Goal: Use online tool/utility: Utilize a website feature to perform a specific function

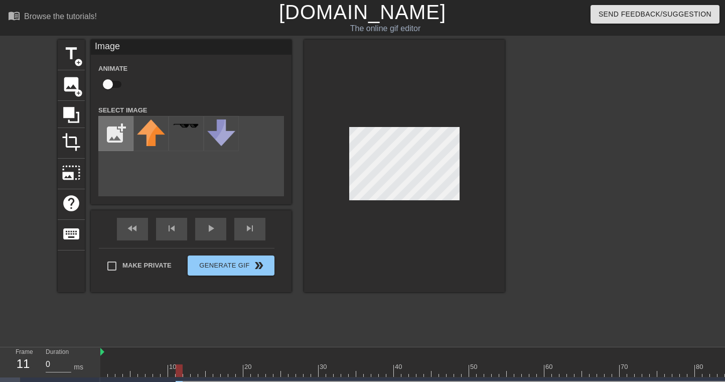
click at [116, 141] on input "file" at bounding box center [116, 133] width 34 height 34
type input "C:\fakepath\dallas_cowboys,.jpg"
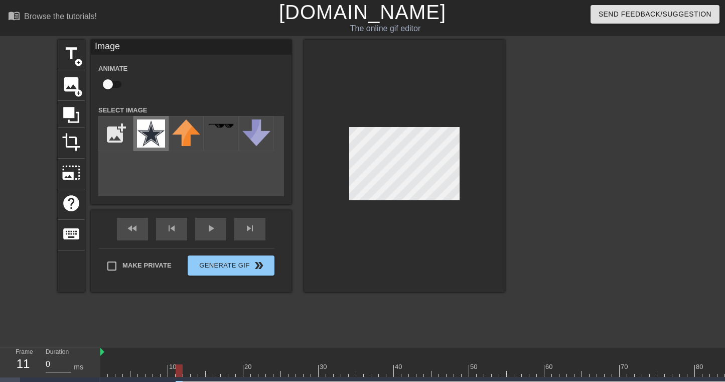
click at [158, 139] on img at bounding box center [151, 133] width 28 height 28
click at [374, 219] on div at bounding box center [404, 166] width 201 height 252
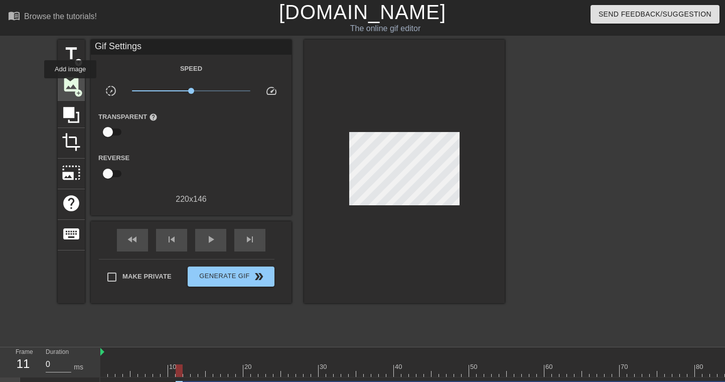
click at [71, 85] on span "image" at bounding box center [71, 84] width 19 height 19
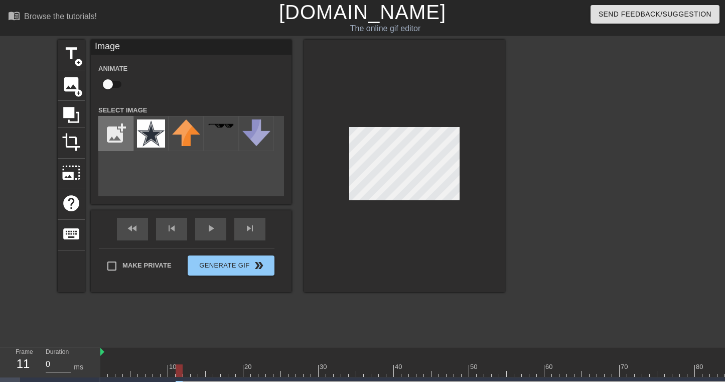
click at [105, 142] on input "file" at bounding box center [116, 133] width 34 height 34
type input "C:\fakepath\[US_STATE]_Cardinals_logo.svg.png"
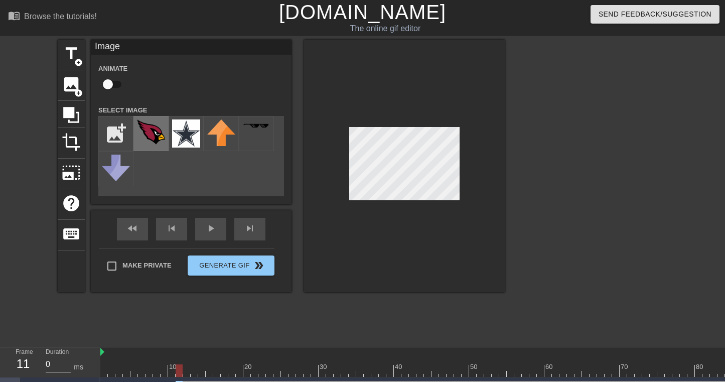
click at [155, 134] on img at bounding box center [151, 131] width 28 height 25
click at [527, 273] on div "title add_circle image add_circle crop photo_size_select_large help keyboard Im…" at bounding box center [362, 190] width 725 height 301
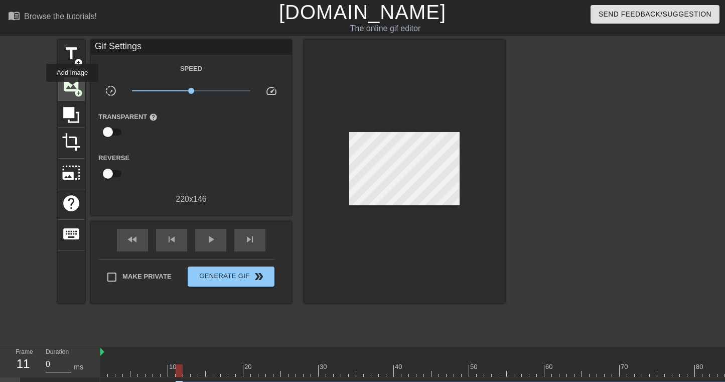
click at [73, 89] on span "image" at bounding box center [71, 84] width 19 height 19
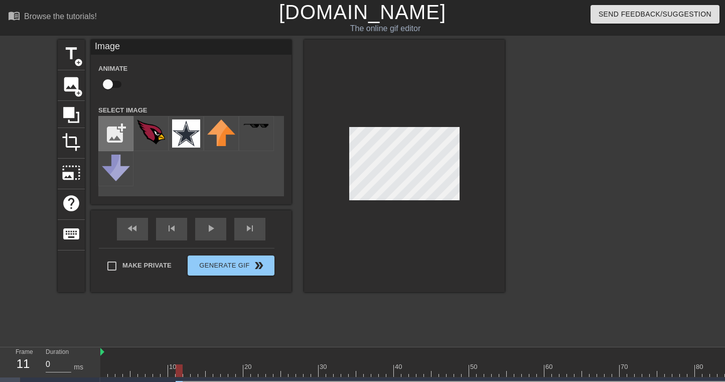
click at [120, 144] on input "file" at bounding box center [116, 133] width 34 height 34
type input "C:\fakepath\baltimore_ravens_1999-pres.png.webp"
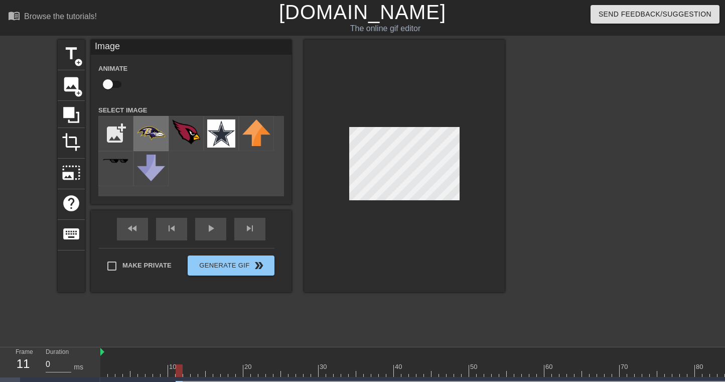
click at [152, 143] on img at bounding box center [151, 133] width 28 height 28
click at [501, 190] on div at bounding box center [404, 166] width 201 height 252
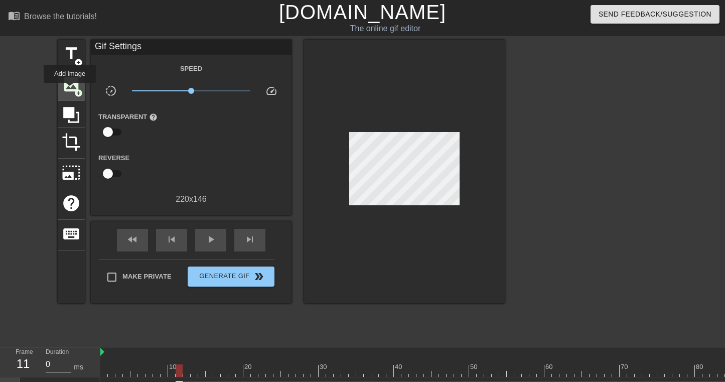
click at [70, 90] on span "image" at bounding box center [71, 84] width 19 height 19
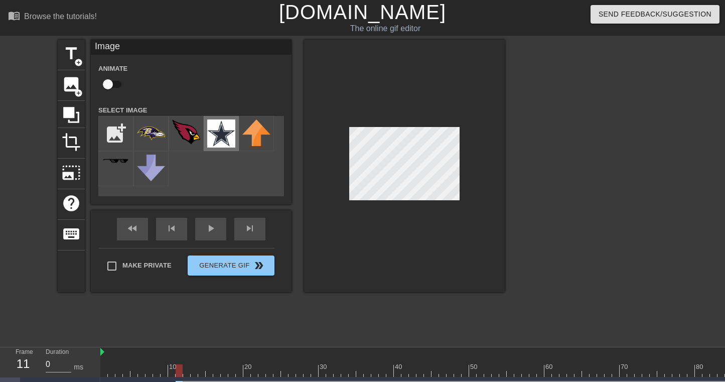
click at [217, 139] on img at bounding box center [221, 133] width 28 height 28
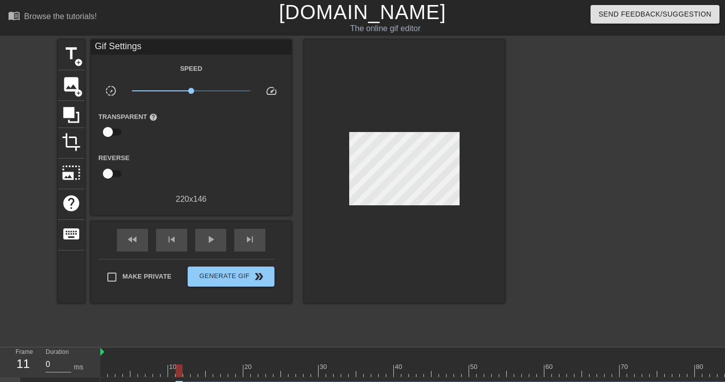
click at [536, 254] on div at bounding box center [592, 190] width 150 height 301
click at [66, 89] on span "image" at bounding box center [71, 84] width 19 height 19
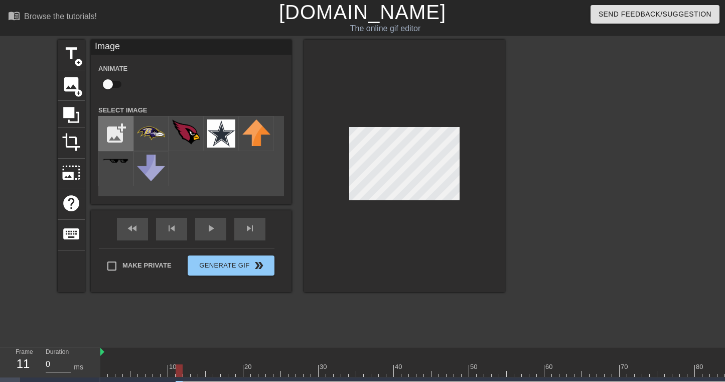
click at [110, 140] on input "file" at bounding box center [116, 133] width 34 height 34
type input "C:\fakepath\2-26270_dallas-cowboys-logo-png-transparent-png.png.jpeg"
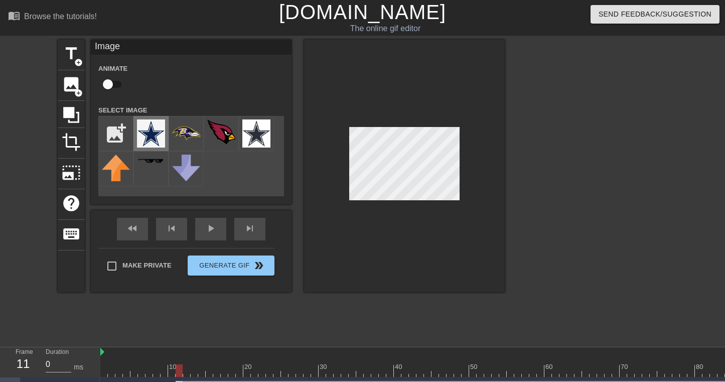
click at [156, 130] on img at bounding box center [151, 133] width 28 height 28
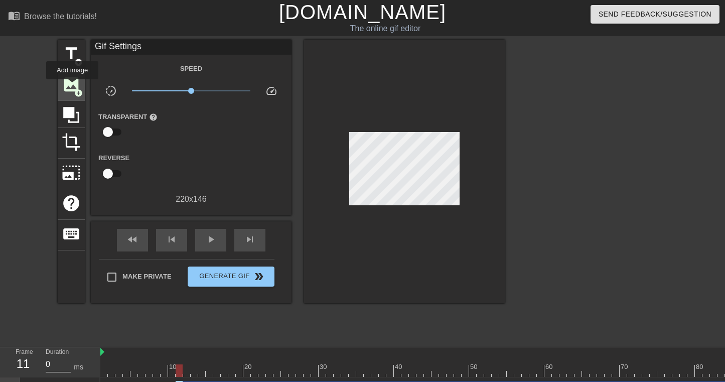
click at [73, 86] on span "image" at bounding box center [71, 84] width 19 height 19
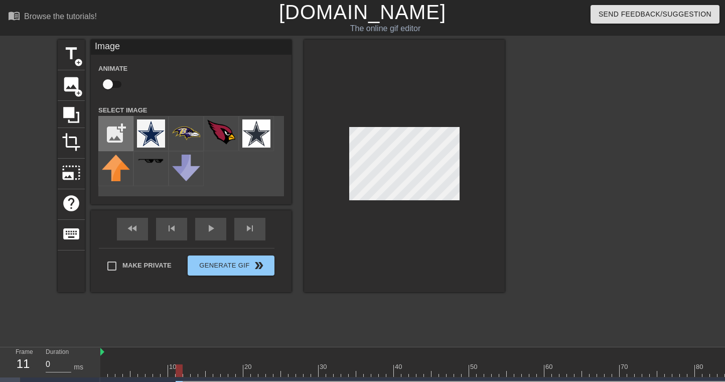
click at [105, 128] on input "file" at bounding box center [116, 133] width 34 height 34
type input "C:\fakepath\2-26270_dallas-cowboys-logo-png-transparent-png.png.jpeg"
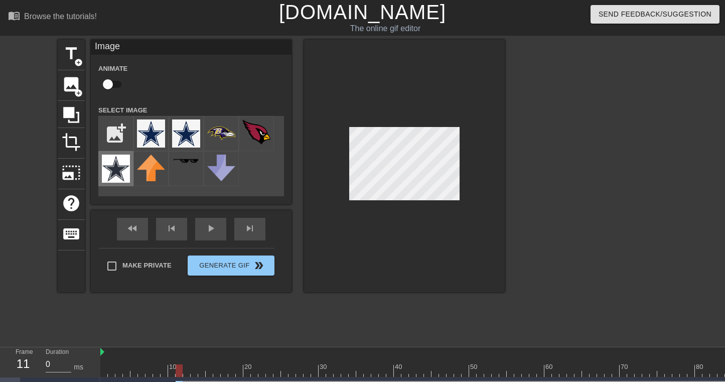
click at [116, 166] on img at bounding box center [116, 168] width 28 height 28
click at [558, 220] on div at bounding box center [592, 190] width 150 height 301
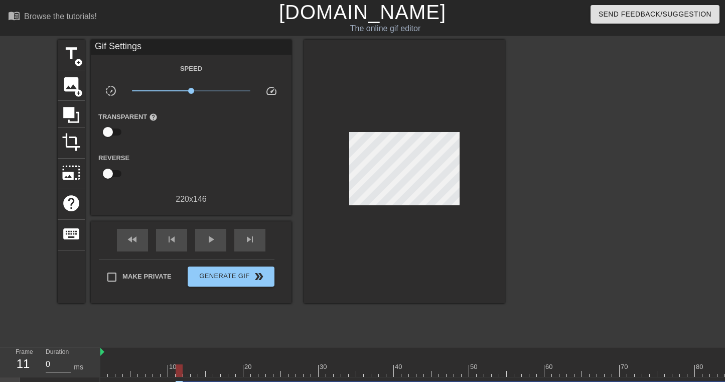
click at [536, 205] on div at bounding box center [592, 190] width 150 height 301
click at [573, 179] on div at bounding box center [592, 190] width 150 height 301
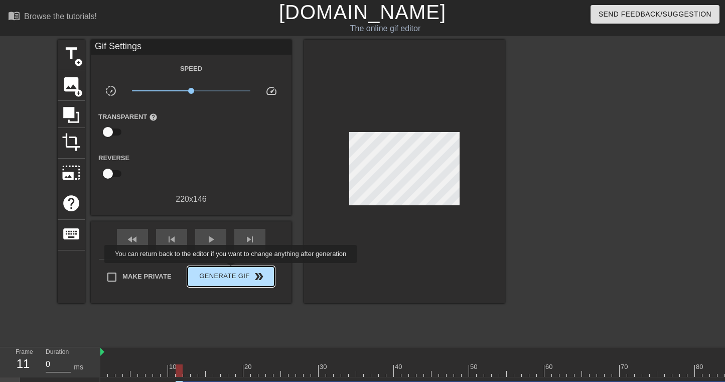
click at [236, 274] on span "Generate Gif double_arrow" at bounding box center [231, 276] width 79 height 12
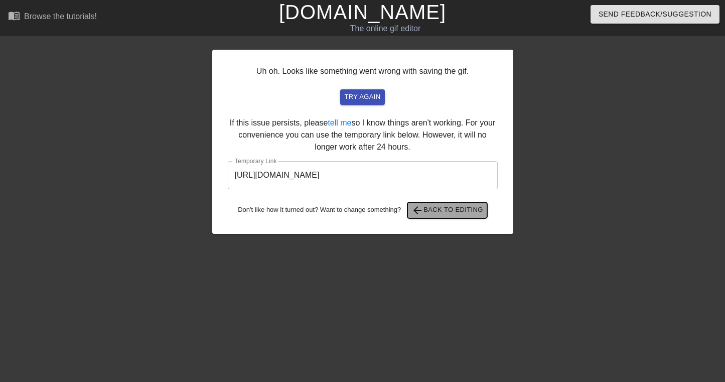
click at [449, 209] on span "arrow_back Back to Editing" at bounding box center [447, 210] width 72 height 12
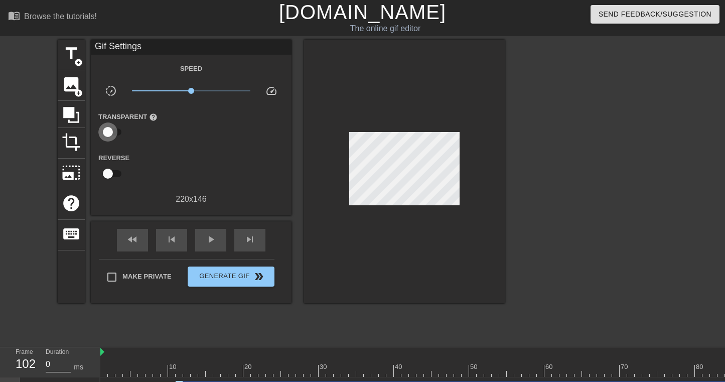
click at [108, 130] on input "checkbox" at bounding box center [107, 131] width 57 height 19
checkbox input "true"
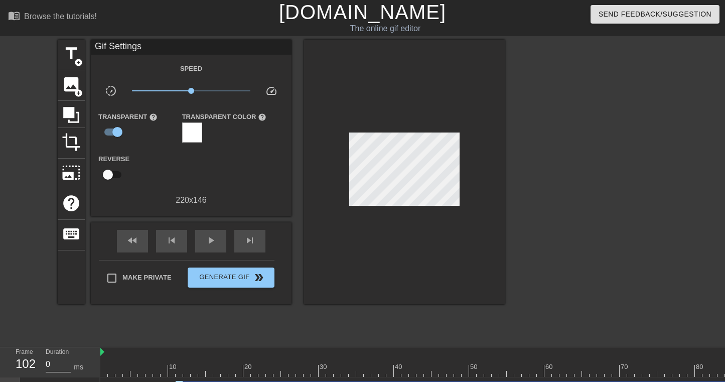
click at [187, 136] on div at bounding box center [192, 132] width 20 height 20
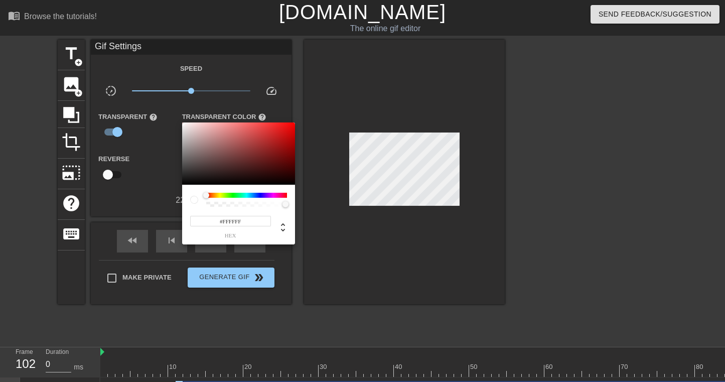
type input "#C7BFBF"
click at [187, 136] on div at bounding box center [238, 153] width 113 height 62
click at [163, 141] on div at bounding box center [362, 191] width 725 height 382
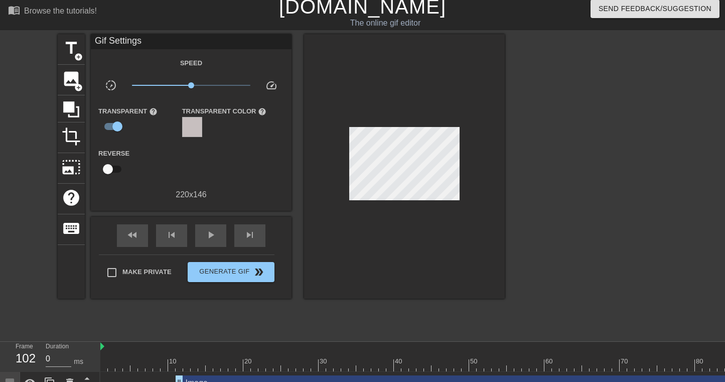
scroll to position [4, 0]
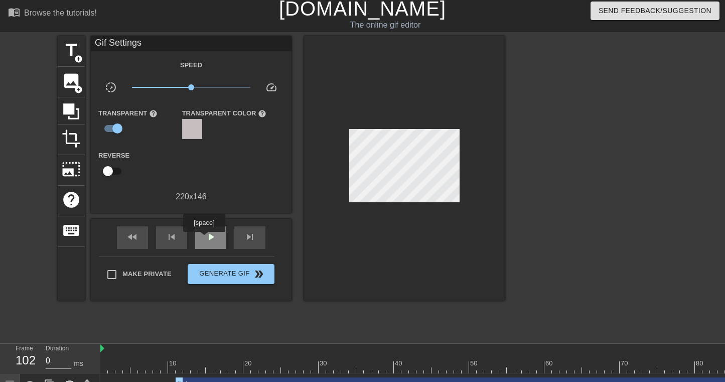
click at [205, 239] on span "play_arrow" at bounding box center [211, 237] width 12 height 12
click at [205, 239] on span "pause" at bounding box center [211, 237] width 12 height 12
click at [224, 239] on div "play_arrow" at bounding box center [210, 237] width 31 height 23
click at [220, 239] on div "pause" at bounding box center [210, 237] width 31 height 23
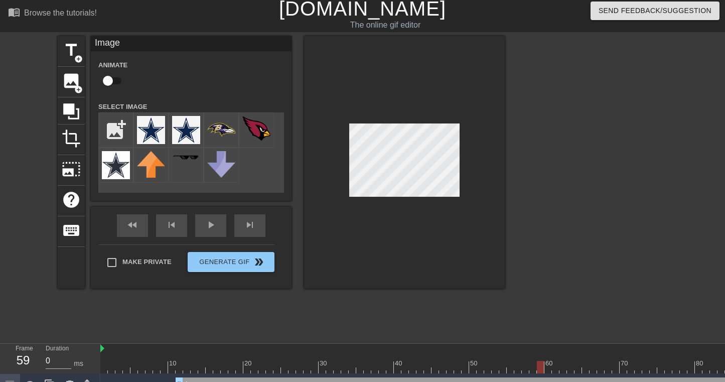
click at [112, 80] on input "checkbox" at bounding box center [107, 80] width 57 height 19
click at [112, 80] on input "checkbox" at bounding box center [117, 80] width 57 height 19
click at [112, 80] on input "checkbox" at bounding box center [107, 80] width 57 height 19
checkbox input "true"
click at [167, 226] on div "skip_previous" at bounding box center [171, 225] width 31 height 23
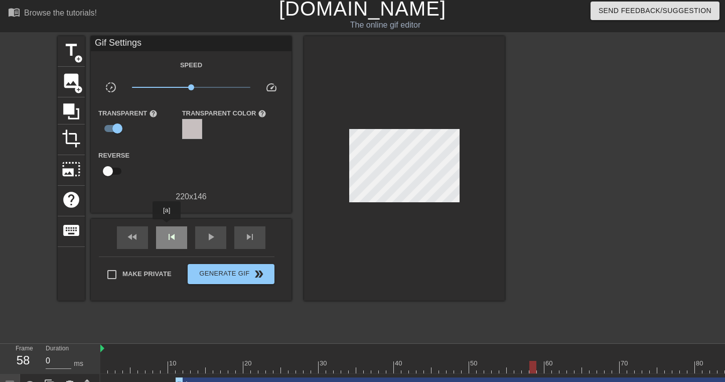
click at [167, 226] on div "skip_previous" at bounding box center [171, 237] width 31 height 23
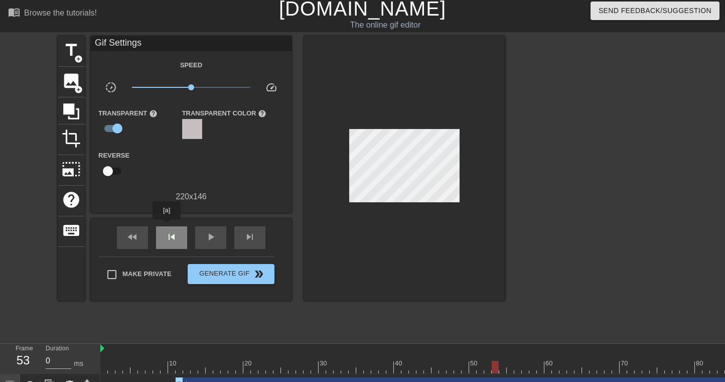
click at [167, 226] on div "skip_previous" at bounding box center [171, 237] width 31 height 23
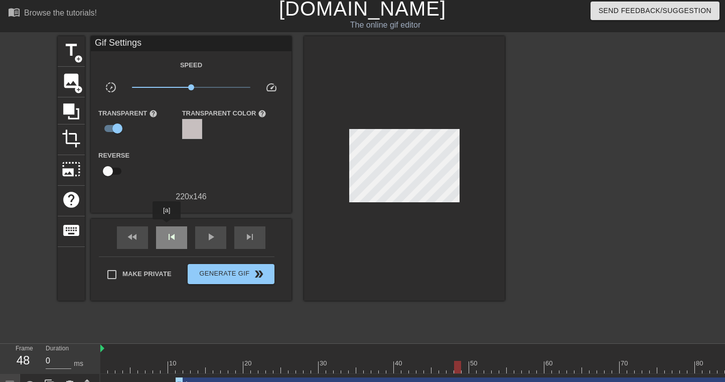
click at [167, 226] on div "skip_previous" at bounding box center [171, 237] width 31 height 23
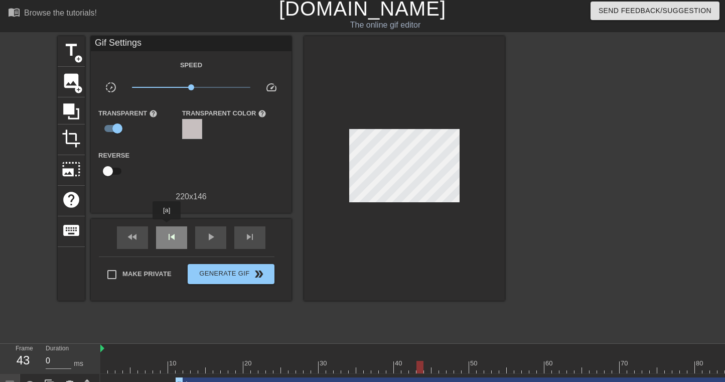
click at [167, 226] on div "skip_previous" at bounding box center [171, 237] width 31 height 23
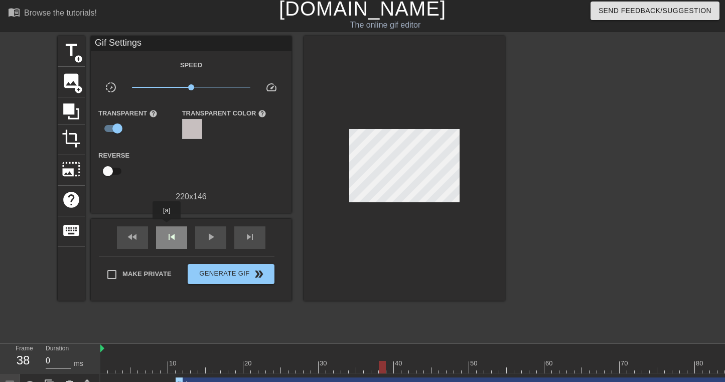
click at [167, 226] on div "skip_previous" at bounding box center [171, 237] width 31 height 23
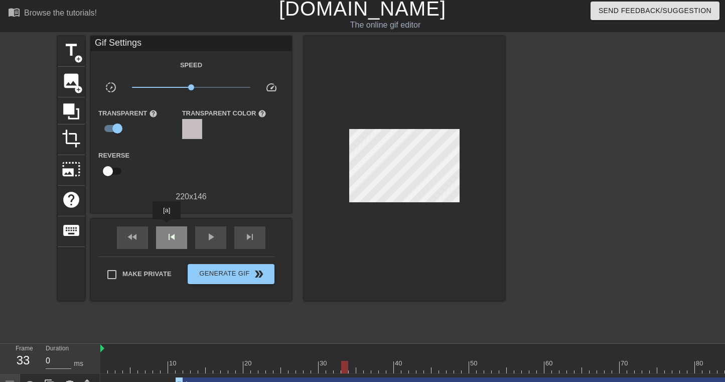
click at [167, 226] on div "skip_previous" at bounding box center [171, 237] width 31 height 23
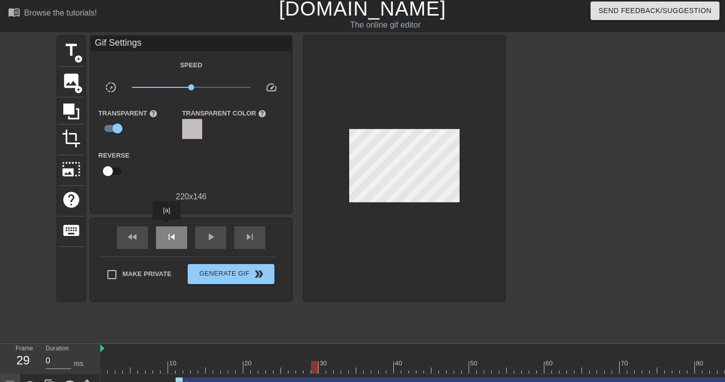
click at [167, 226] on div "skip_previous" at bounding box center [171, 237] width 31 height 23
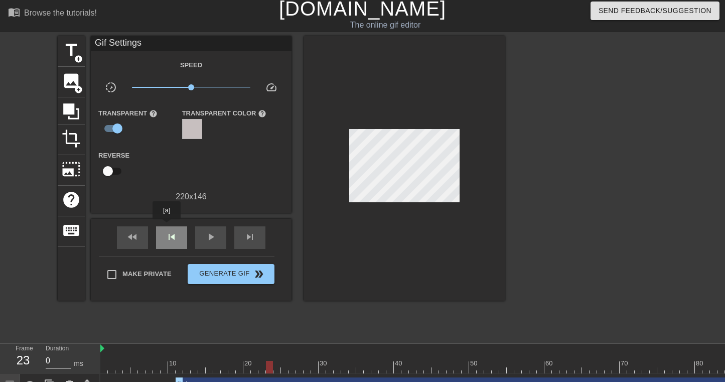
click at [167, 226] on div "skip_previous" at bounding box center [171, 237] width 31 height 23
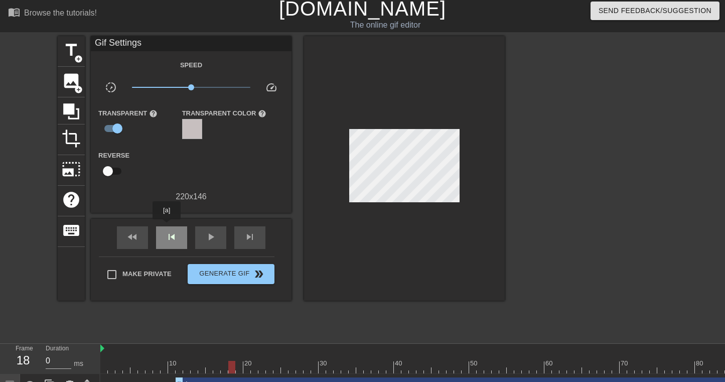
click at [167, 226] on div "skip_previous" at bounding box center [171, 237] width 31 height 23
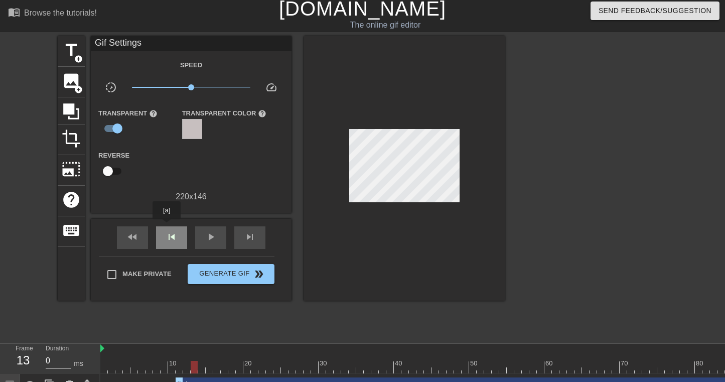
click at [167, 226] on div "skip_previous" at bounding box center [171, 237] width 31 height 23
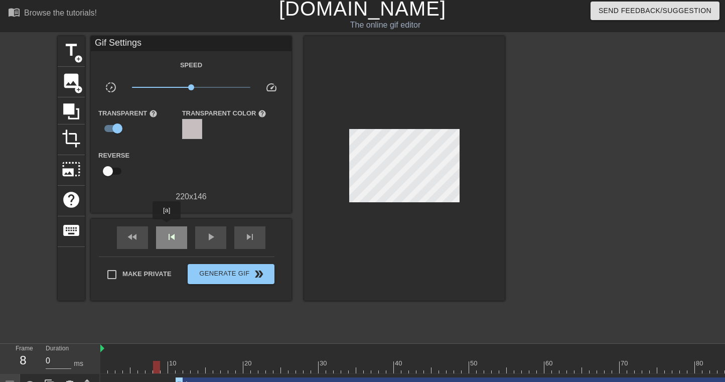
click at [167, 226] on div "skip_previous" at bounding box center [171, 237] width 31 height 23
click at [240, 237] on div "skip_next" at bounding box center [249, 237] width 31 height 23
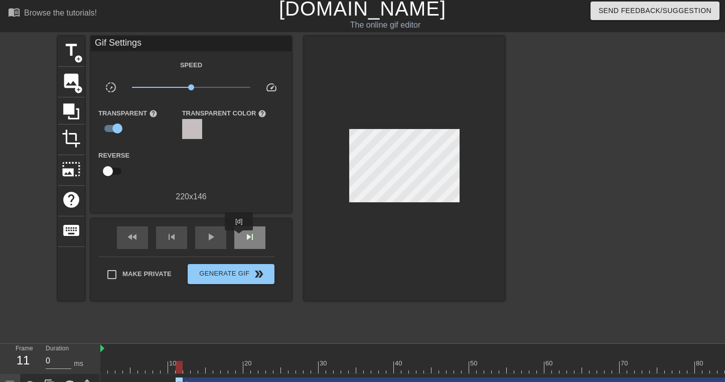
click at [240, 237] on div "skip_next" at bounding box center [249, 237] width 31 height 23
click at [139, 236] on div "fast_rewind" at bounding box center [132, 237] width 31 height 23
click at [237, 239] on div "skip_next" at bounding box center [249, 237] width 31 height 23
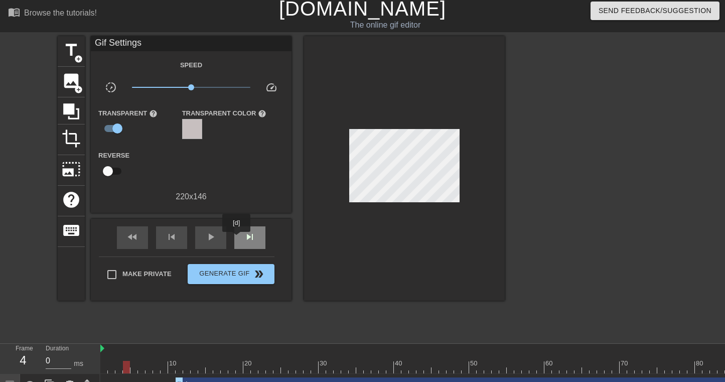
click at [237, 239] on div "skip_next" at bounding box center [249, 237] width 31 height 23
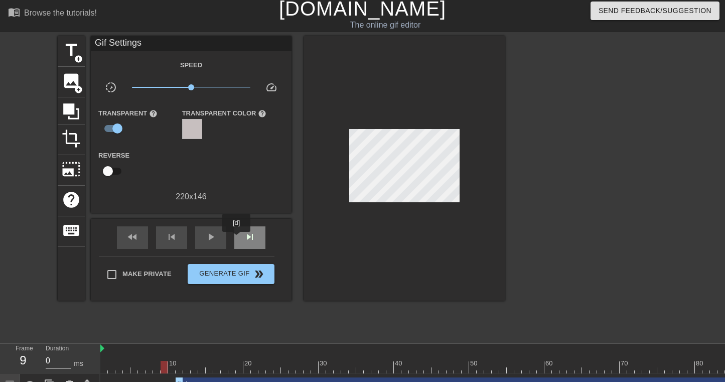
click at [237, 239] on div "skip_next" at bounding box center [249, 237] width 31 height 23
click at [166, 237] on span "skip_previous" at bounding box center [171, 237] width 12 height 12
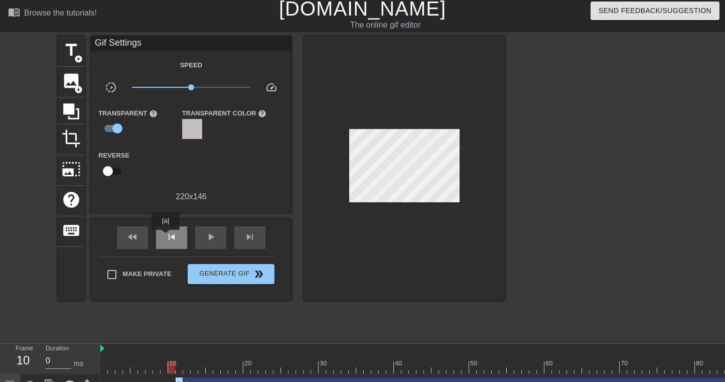
click at [166, 237] on span "skip_previous" at bounding box center [171, 237] width 12 height 12
click at [242, 238] on div "skip_next" at bounding box center [249, 237] width 31 height 23
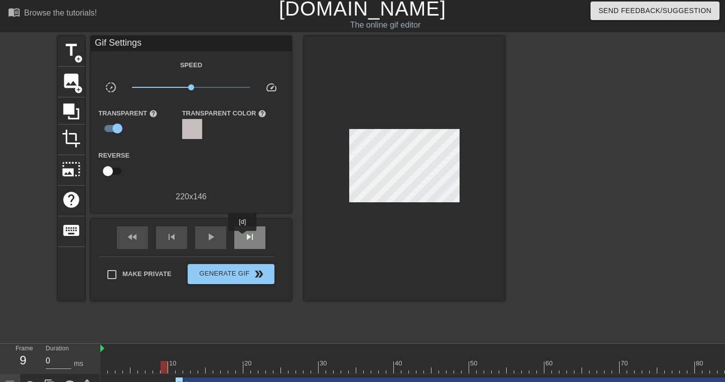
click at [243, 238] on div "skip_next" at bounding box center [249, 237] width 31 height 23
drag, startPoint x: 195, startPoint y: 366, endPoint x: 181, endPoint y: 367, distance: 14.6
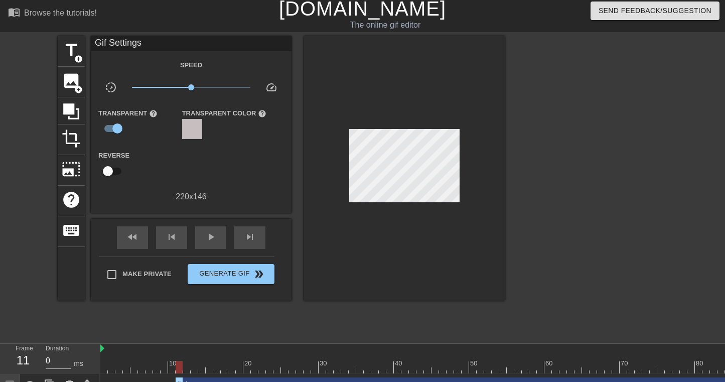
click at [181, 367] on div at bounding box center [179, 367] width 7 height 13
drag, startPoint x: 178, startPoint y: 367, endPoint x: 142, endPoint y: 366, distance: 36.1
click at [142, 366] on div at bounding box center [141, 367] width 7 height 13
drag, startPoint x: 143, startPoint y: 365, endPoint x: 182, endPoint y: 369, distance: 39.3
click at [182, 369] on div at bounding box center [179, 367] width 7 height 13
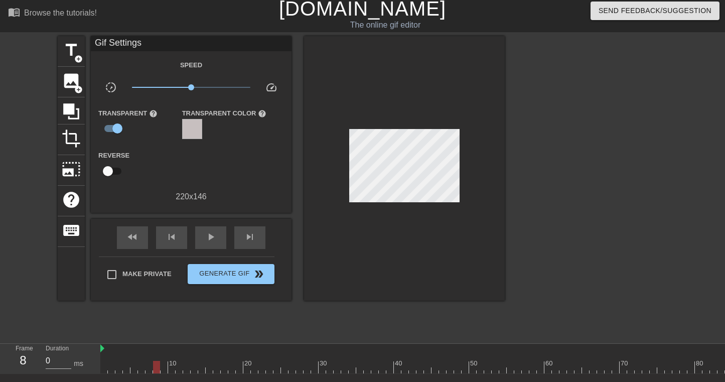
drag, startPoint x: 179, startPoint y: 365, endPoint x: 154, endPoint y: 363, distance: 24.6
click at [154, 363] on div at bounding box center [156, 367] width 7 height 13
click at [68, 85] on span "image" at bounding box center [71, 80] width 19 height 19
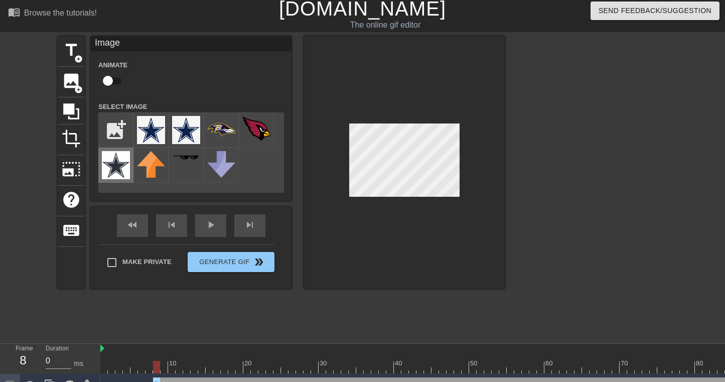
click at [125, 159] on img at bounding box center [116, 165] width 28 height 28
click at [219, 125] on img at bounding box center [221, 130] width 28 height 28
click at [408, 236] on div at bounding box center [404, 162] width 201 height 252
click at [254, 139] on img at bounding box center [256, 128] width 28 height 25
click at [590, 164] on div at bounding box center [592, 186] width 150 height 301
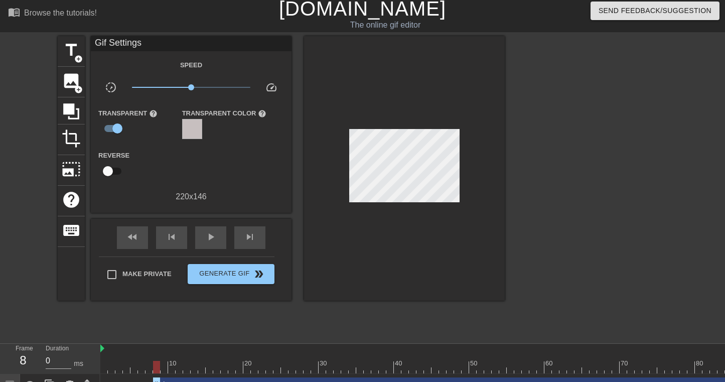
click at [209, 249] on div "fast_rewind skip_previous play_arrow skip_next" at bounding box center [190, 238] width 163 height 38
click at [209, 239] on span "play_arrow" at bounding box center [211, 237] width 12 height 12
click at [209, 239] on span "pause" at bounding box center [211, 237] width 12 height 12
drag, startPoint x: 373, startPoint y: 366, endPoint x: 154, endPoint y: 368, distance: 218.6
click at [154, 368] on div at bounding box center [156, 367] width 7 height 13
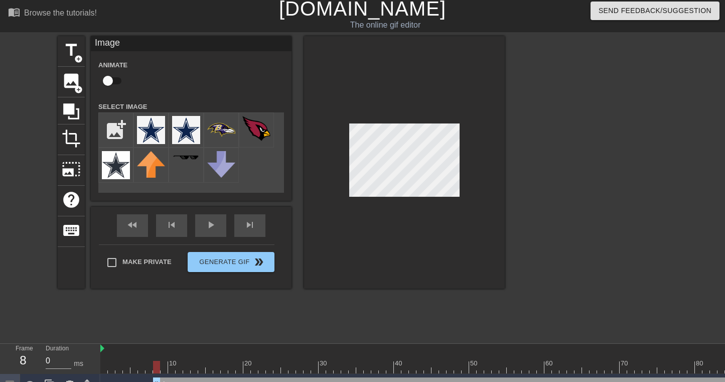
click at [388, 198] on div at bounding box center [404, 162] width 201 height 252
click at [116, 170] on img at bounding box center [116, 165] width 28 height 28
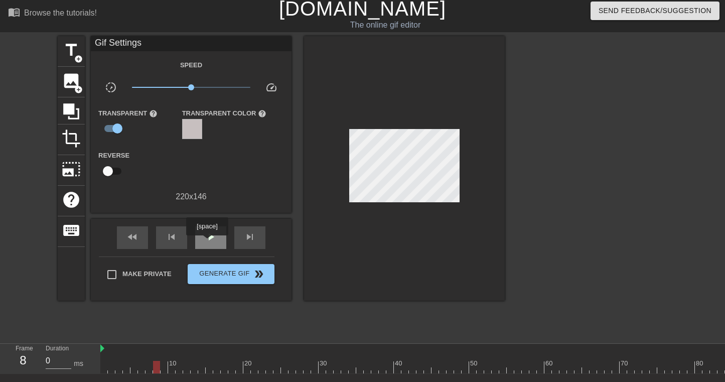
click at [209, 240] on span "play_arrow" at bounding box center [211, 237] width 12 height 12
click at [209, 240] on span "pause" at bounding box center [211, 237] width 12 height 12
drag, startPoint x: 202, startPoint y: 368, endPoint x: 180, endPoint y: 367, distance: 21.6
click at [180, 367] on div at bounding box center [179, 367] width 7 height 13
drag, startPoint x: 177, startPoint y: 367, endPoint x: 114, endPoint y: 365, distance: 62.7
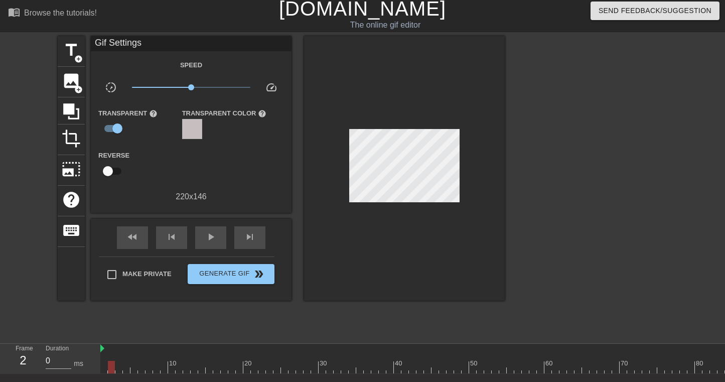
click at [114, 365] on div at bounding box center [111, 367] width 7 height 13
drag, startPoint x: 114, startPoint y: 365, endPoint x: 172, endPoint y: 381, distance: 59.7
click at [172, 381] on div "menu_book Browse the tutorials! [DOMAIN_NAME] The online gif editor Send Feedba…" at bounding box center [362, 219] width 725 height 447
click at [68, 54] on span "title" at bounding box center [71, 50] width 19 height 19
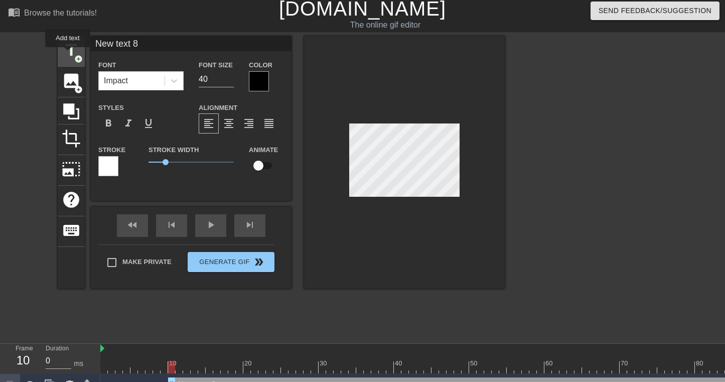
scroll to position [0, 0]
click at [71, 78] on span "image" at bounding box center [71, 80] width 19 height 19
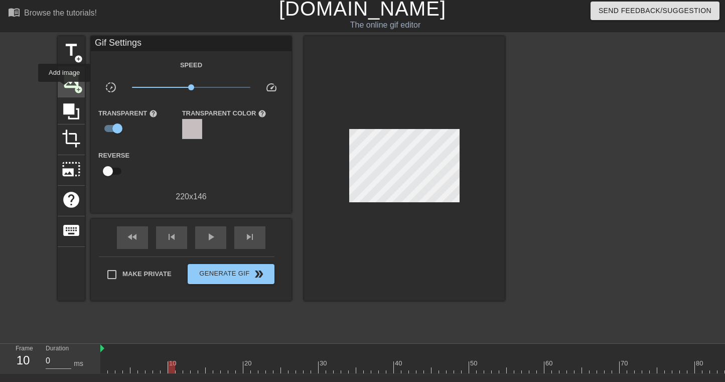
click at [65, 89] on span "image" at bounding box center [71, 80] width 19 height 19
click at [72, 166] on span "photo_size_select_large" at bounding box center [71, 168] width 19 height 19
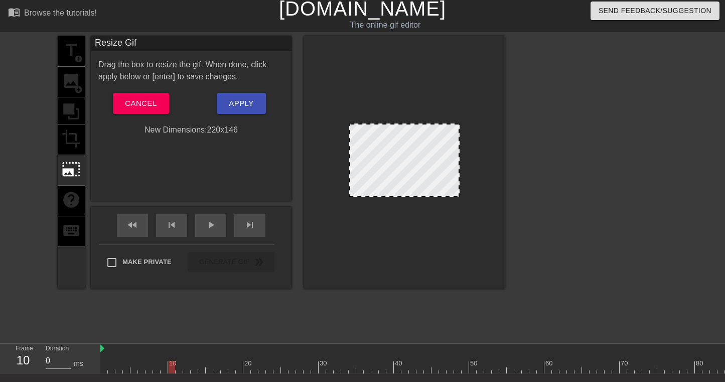
drag, startPoint x: 449, startPoint y: 195, endPoint x: 450, endPoint y: 207, distance: 11.5
click at [450, 207] on div at bounding box center [404, 162] width 201 height 252
click at [155, 103] on span "Cancel" at bounding box center [141, 103] width 32 height 13
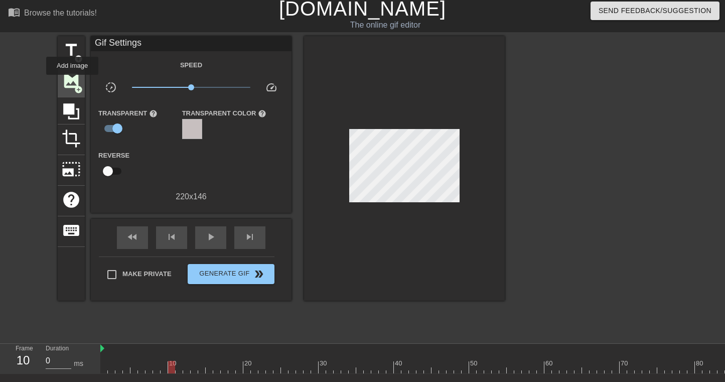
click at [73, 82] on span "image" at bounding box center [71, 80] width 19 height 19
click at [67, 85] on span "image" at bounding box center [71, 80] width 19 height 19
click at [70, 73] on span "image" at bounding box center [71, 80] width 19 height 19
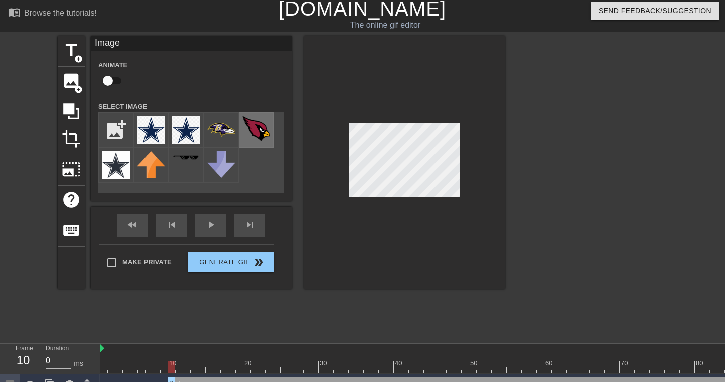
click at [254, 123] on img at bounding box center [256, 128] width 28 height 25
click at [488, 258] on div at bounding box center [404, 162] width 201 height 252
click at [376, 217] on div at bounding box center [404, 162] width 201 height 252
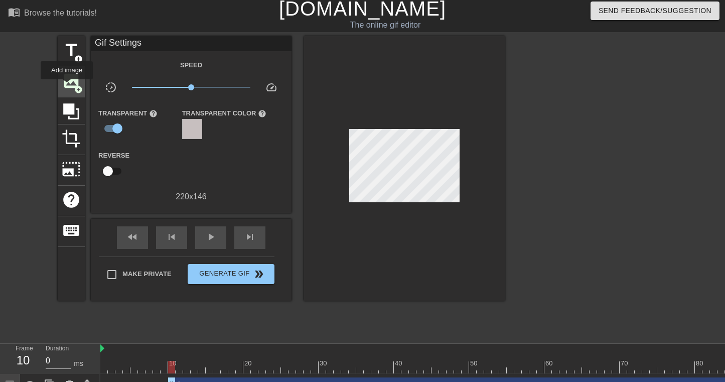
click at [67, 86] on span "image" at bounding box center [71, 80] width 19 height 19
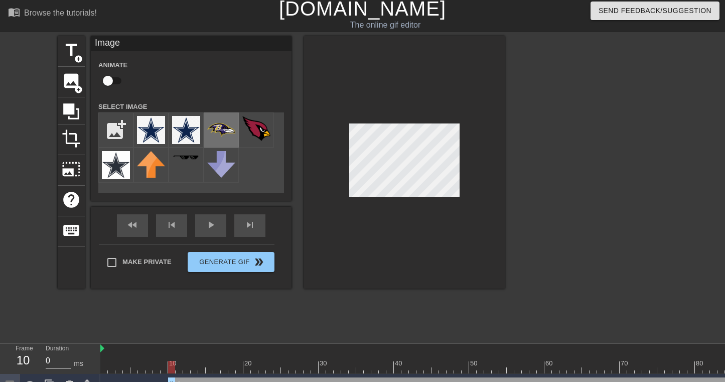
click at [224, 133] on img at bounding box center [221, 130] width 28 height 28
click at [107, 170] on img at bounding box center [116, 165] width 28 height 28
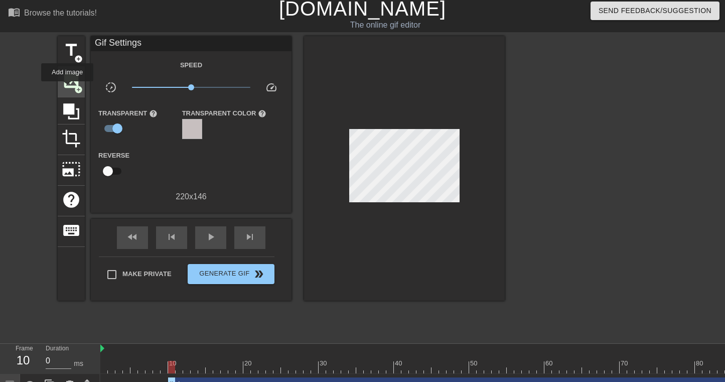
click at [68, 88] on span "image" at bounding box center [71, 80] width 19 height 19
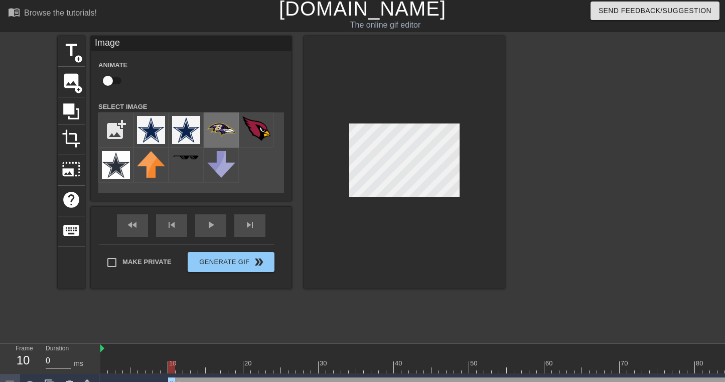
click at [225, 129] on img at bounding box center [221, 130] width 28 height 28
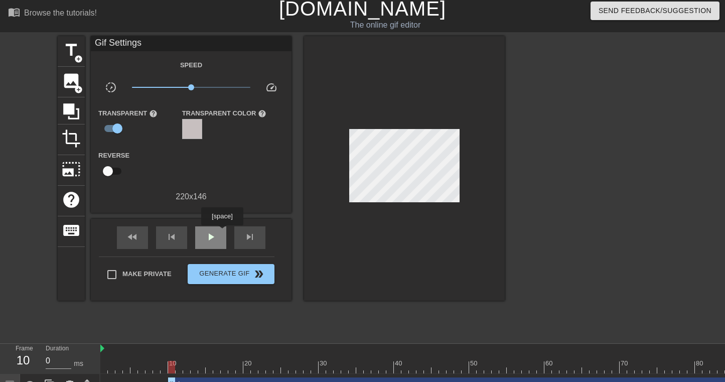
click at [221, 232] on div "play_arrow" at bounding box center [210, 237] width 31 height 23
click at [221, 232] on div "pause" at bounding box center [210, 237] width 31 height 23
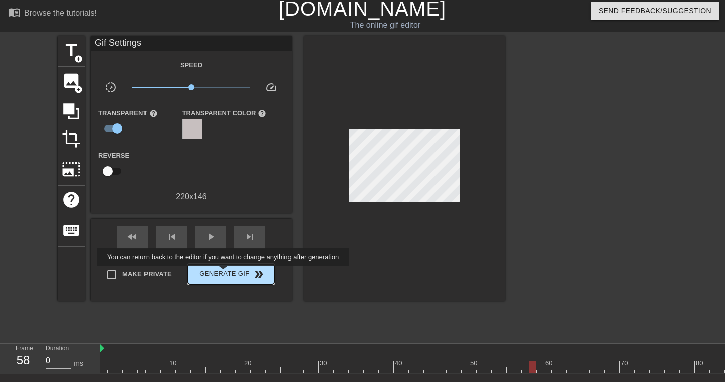
click at [230, 272] on span "Generate Gif double_arrow" at bounding box center [231, 274] width 79 height 12
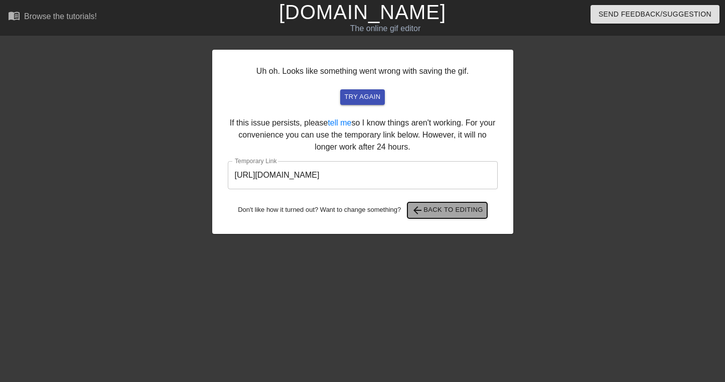
click at [423, 212] on span "arrow_back" at bounding box center [417, 210] width 12 height 12
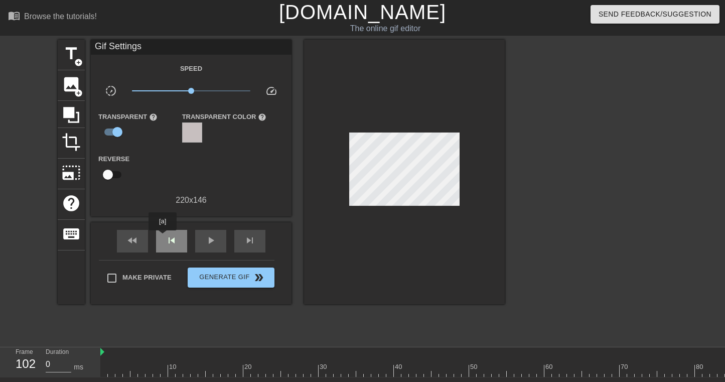
click at [163, 237] on div "skip_previous" at bounding box center [171, 241] width 31 height 23
click at [162, 238] on div "skip_previous" at bounding box center [171, 241] width 31 height 23
click at [136, 242] on span "fast_rewind" at bounding box center [132, 240] width 12 height 12
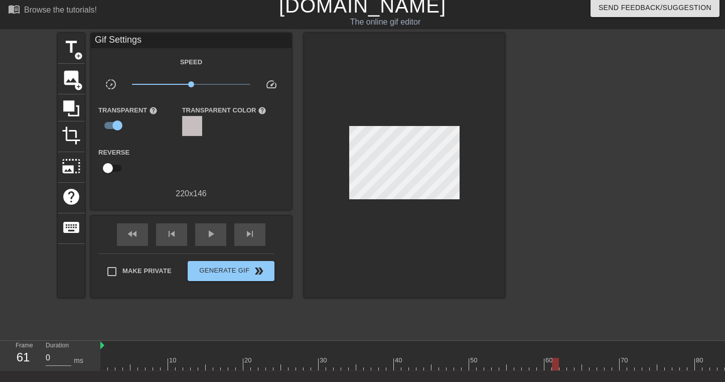
scroll to position [7, 0]
drag, startPoint x: 104, startPoint y: 370, endPoint x: 507, endPoint y: 369, distance: 403.2
click at [507, 369] on div at bounding box center [509, 363] width 7 height 13
drag, startPoint x: 508, startPoint y: 362, endPoint x: 494, endPoint y: 363, distance: 14.0
click at [494, 363] on div at bounding box center [494, 363] width 7 height 13
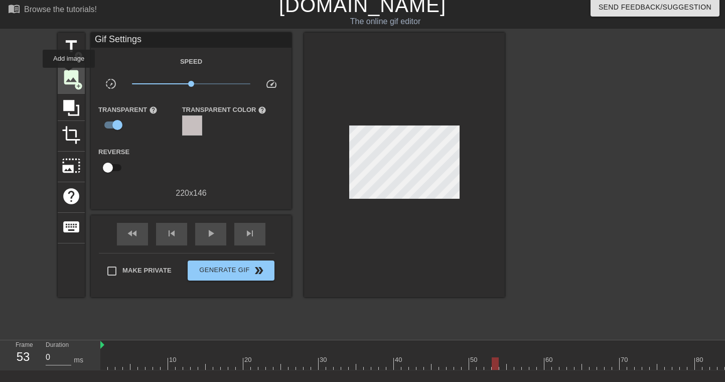
click at [69, 75] on span "image" at bounding box center [71, 77] width 19 height 19
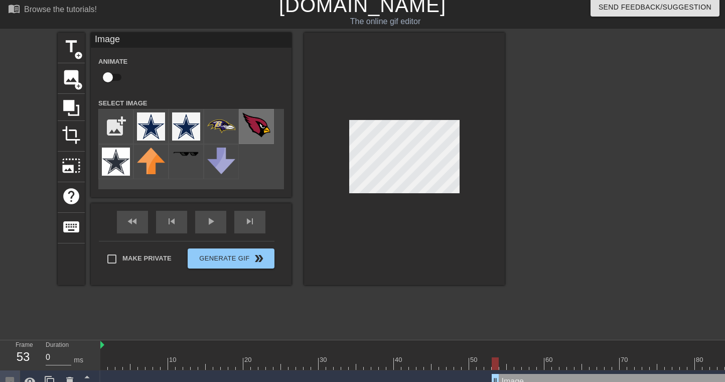
click at [260, 126] on img at bounding box center [256, 124] width 28 height 25
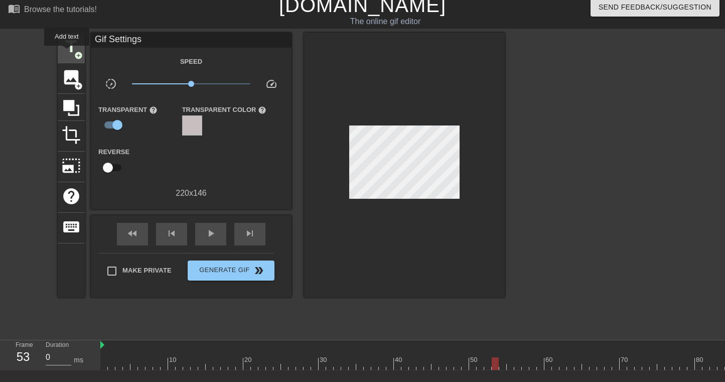
click at [66, 52] on span "title" at bounding box center [71, 46] width 19 height 19
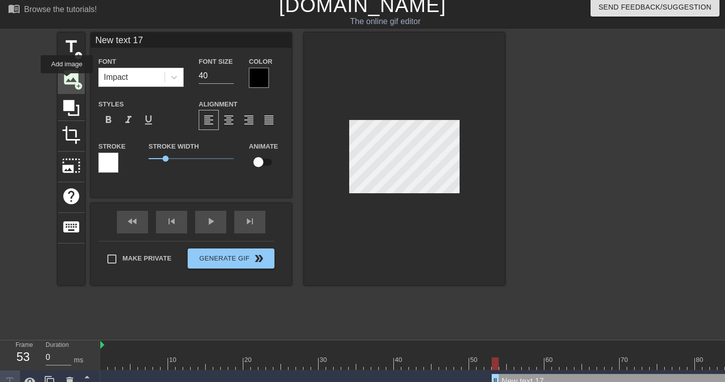
click at [67, 80] on span "image" at bounding box center [71, 77] width 19 height 19
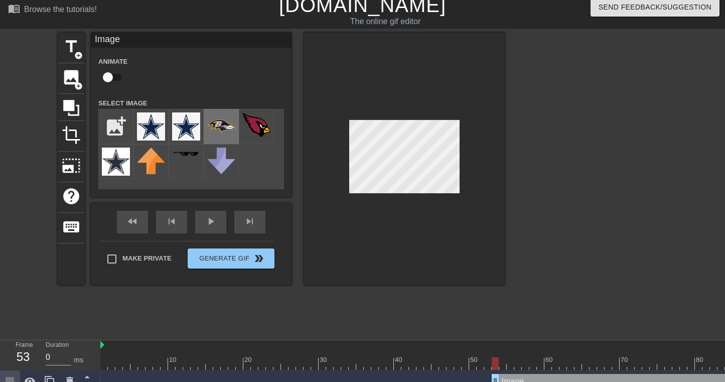
click at [220, 136] on img at bounding box center [221, 126] width 28 height 28
click at [265, 129] on img at bounding box center [256, 124] width 28 height 25
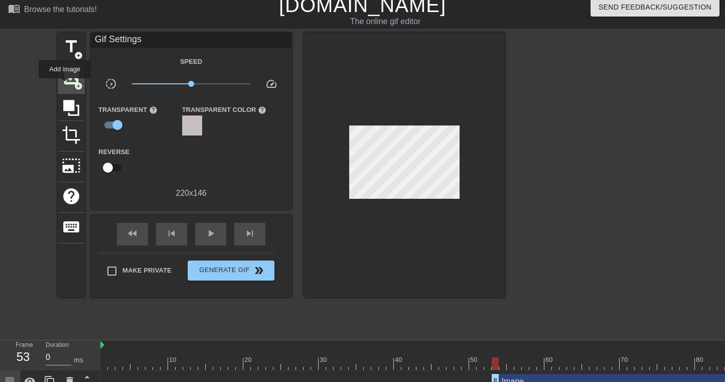
click at [65, 85] on span "image" at bounding box center [71, 77] width 19 height 19
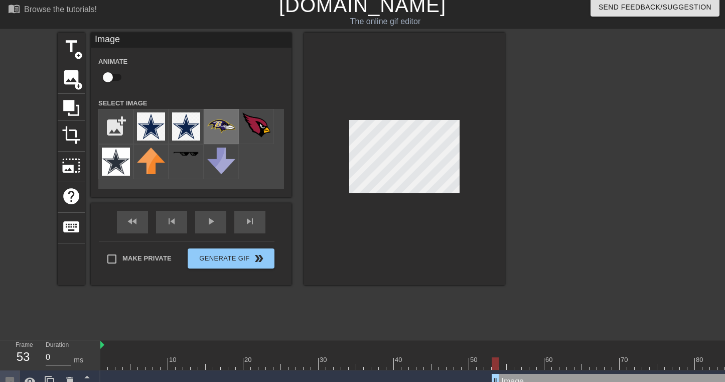
click at [215, 124] on img at bounding box center [221, 126] width 28 height 28
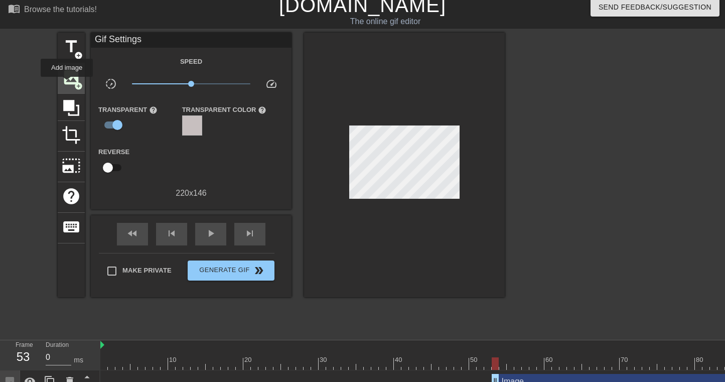
click at [67, 84] on span "image" at bounding box center [71, 77] width 19 height 19
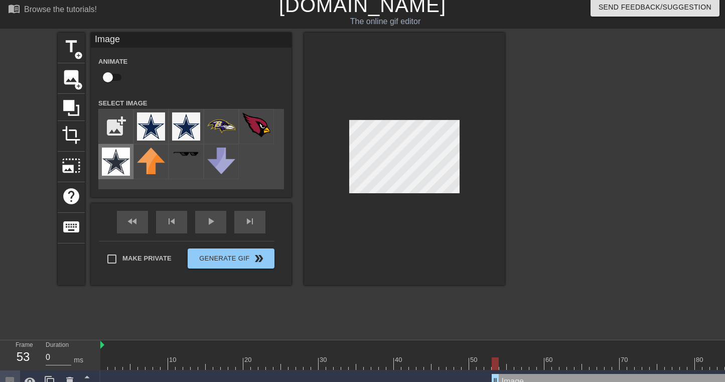
click at [124, 170] on img at bounding box center [116, 161] width 28 height 28
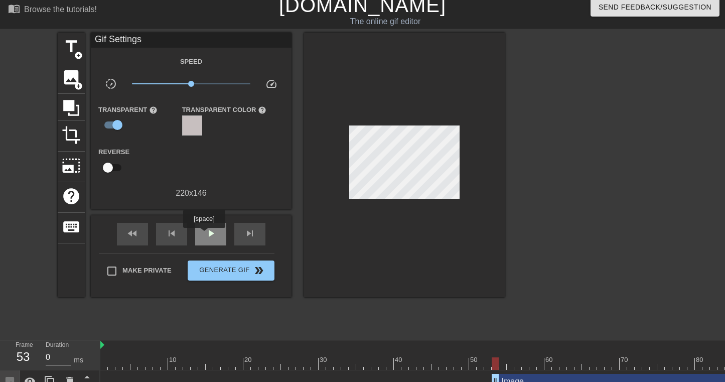
click at [205, 235] on span "play_arrow" at bounding box center [211, 233] width 12 height 12
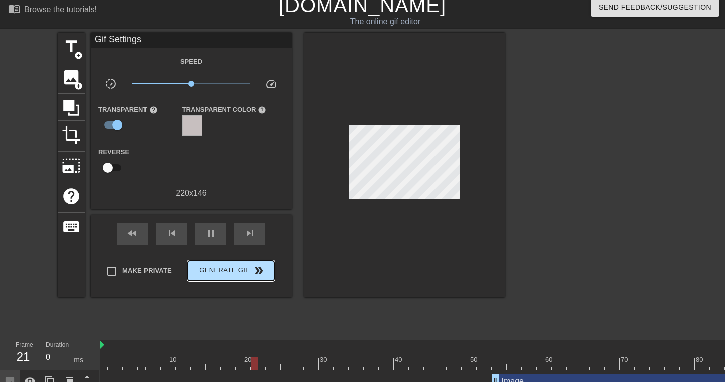
click at [258, 272] on span "double_arrow" at bounding box center [259, 270] width 12 height 12
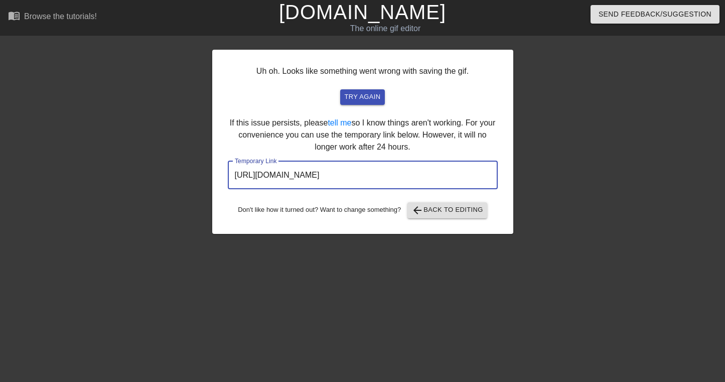
click at [372, 175] on input "[URL][DOMAIN_NAME]" at bounding box center [363, 175] width 270 height 28
click at [427, 170] on input "[URL][DOMAIN_NAME]" at bounding box center [363, 175] width 270 height 28
drag, startPoint x: 454, startPoint y: 174, endPoint x: 238, endPoint y: 167, distance: 216.2
click at [238, 167] on input "[URL][DOMAIN_NAME]" at bounding box center [363, 175] width 270 height 28
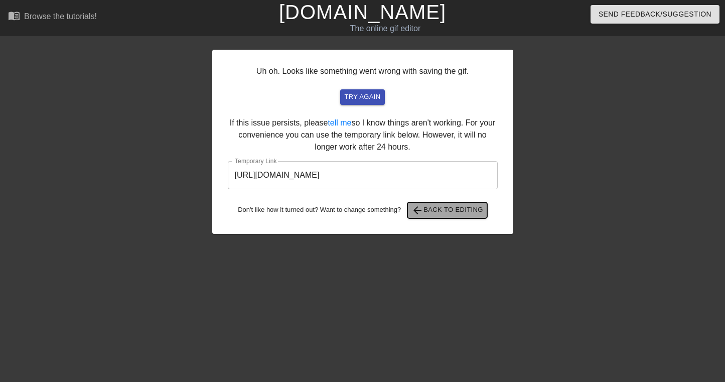
click at [436, 206] on span "arrow_back Back to Editing" at bounding box center [447, 210] width 72 height 12
